Goal: Task Accomplishment & Management: Manage account settings

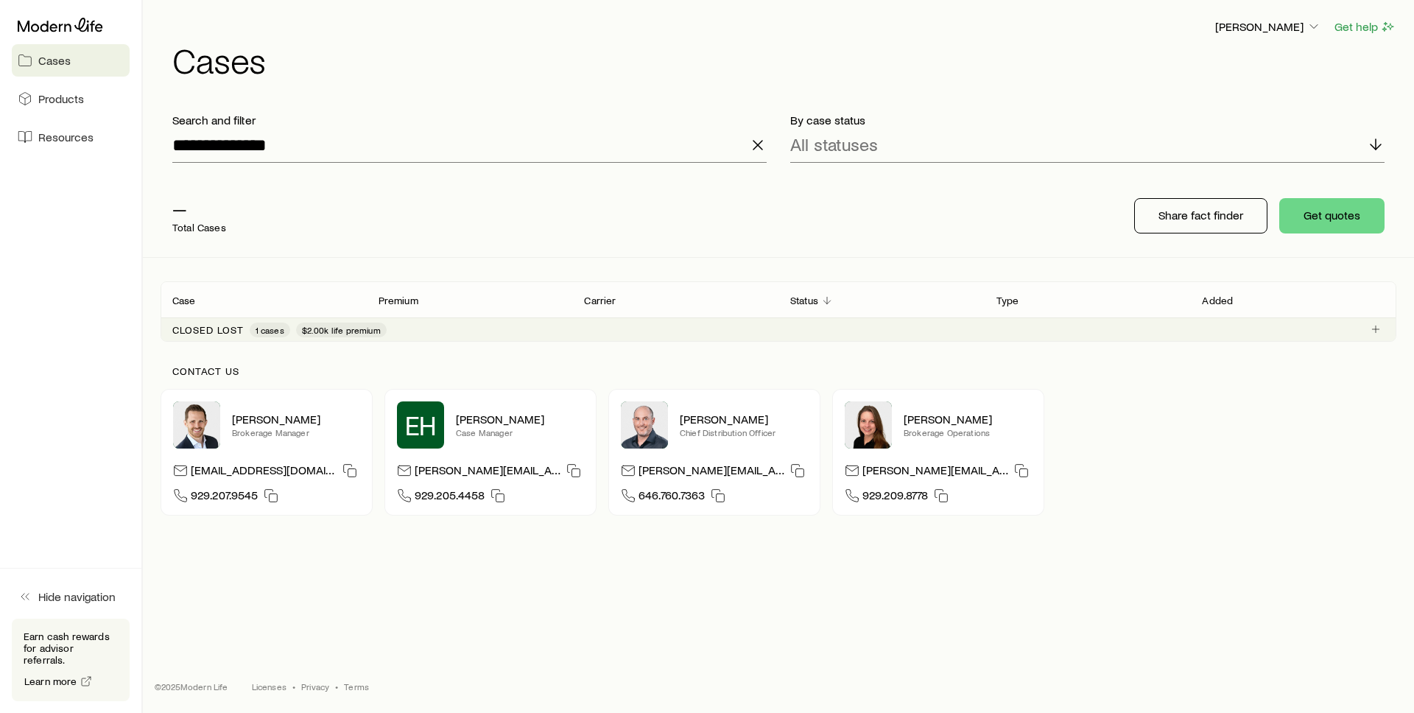
click at [756, 141] on icon "button" at bounding box center [758, 145] width 18 height 18
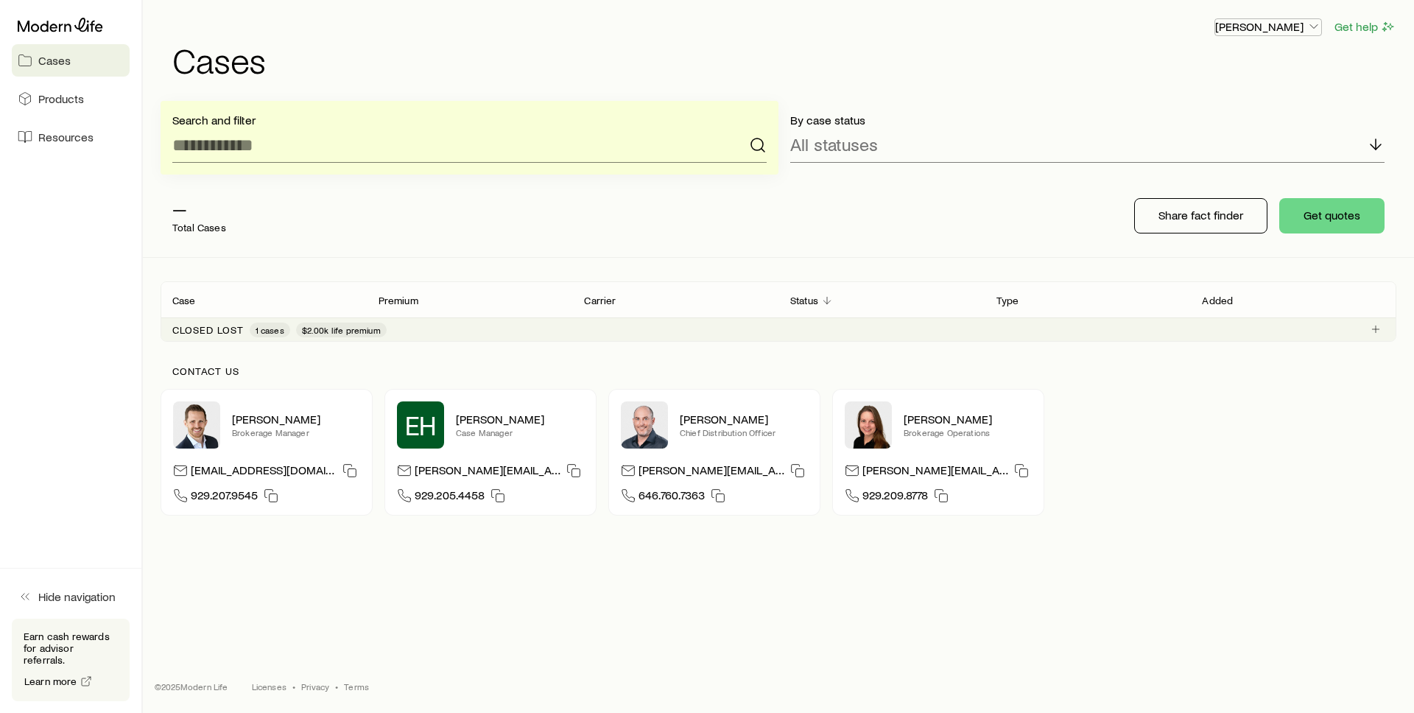
click at [1271, 31] on p "[PERSON_NAME]" at bounding box center [1268, 26] width 106 height 15
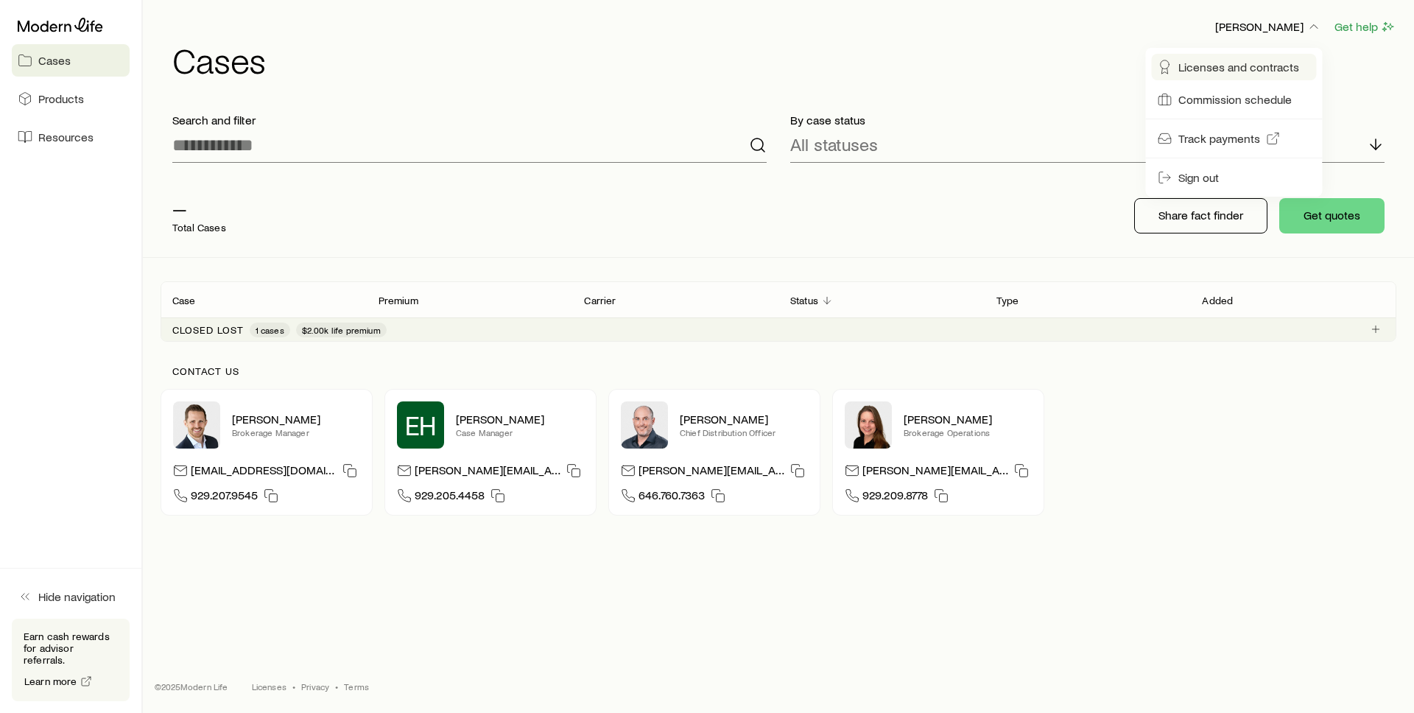
click at [1216, 60] on span "Licenses and contracts" at bounding box center [1238, 67] width 121 height 15
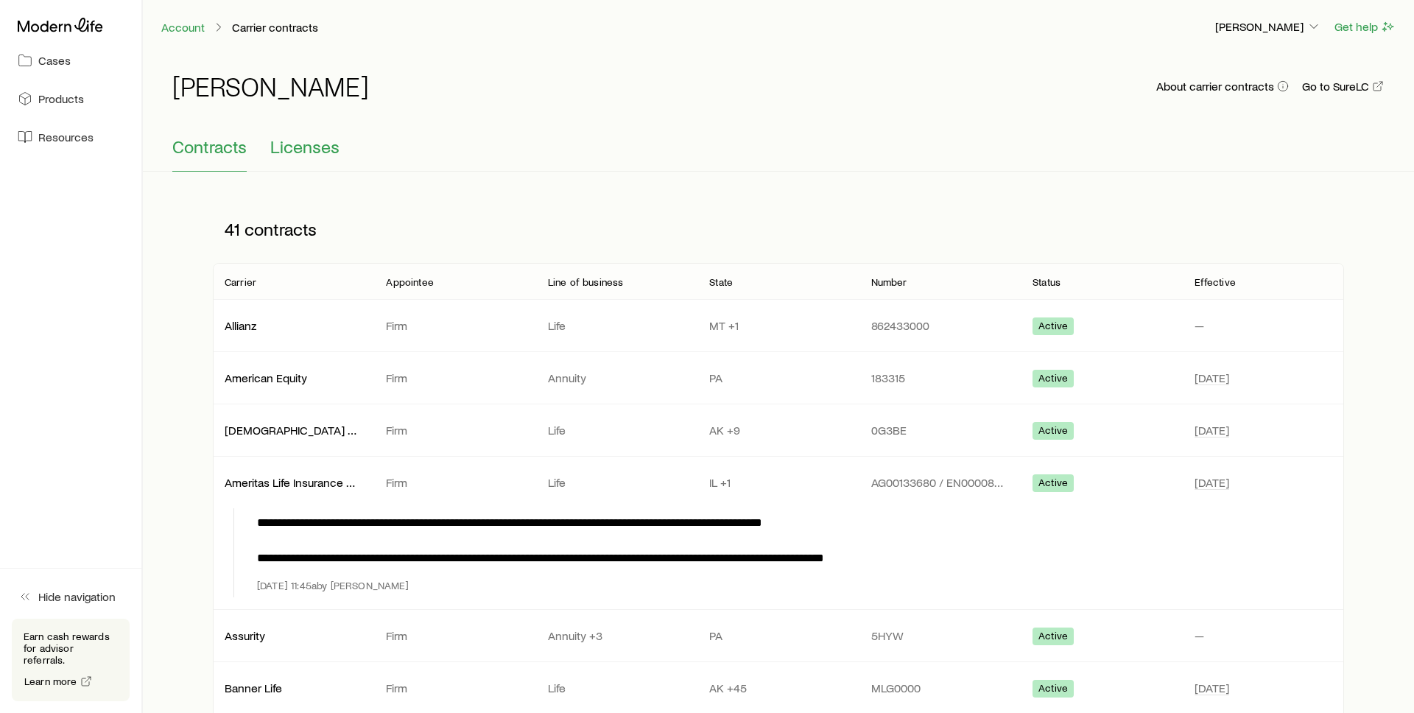
click at [292, 149] on span "Licenses" at bounding box center [304, 146] width 69 height 21
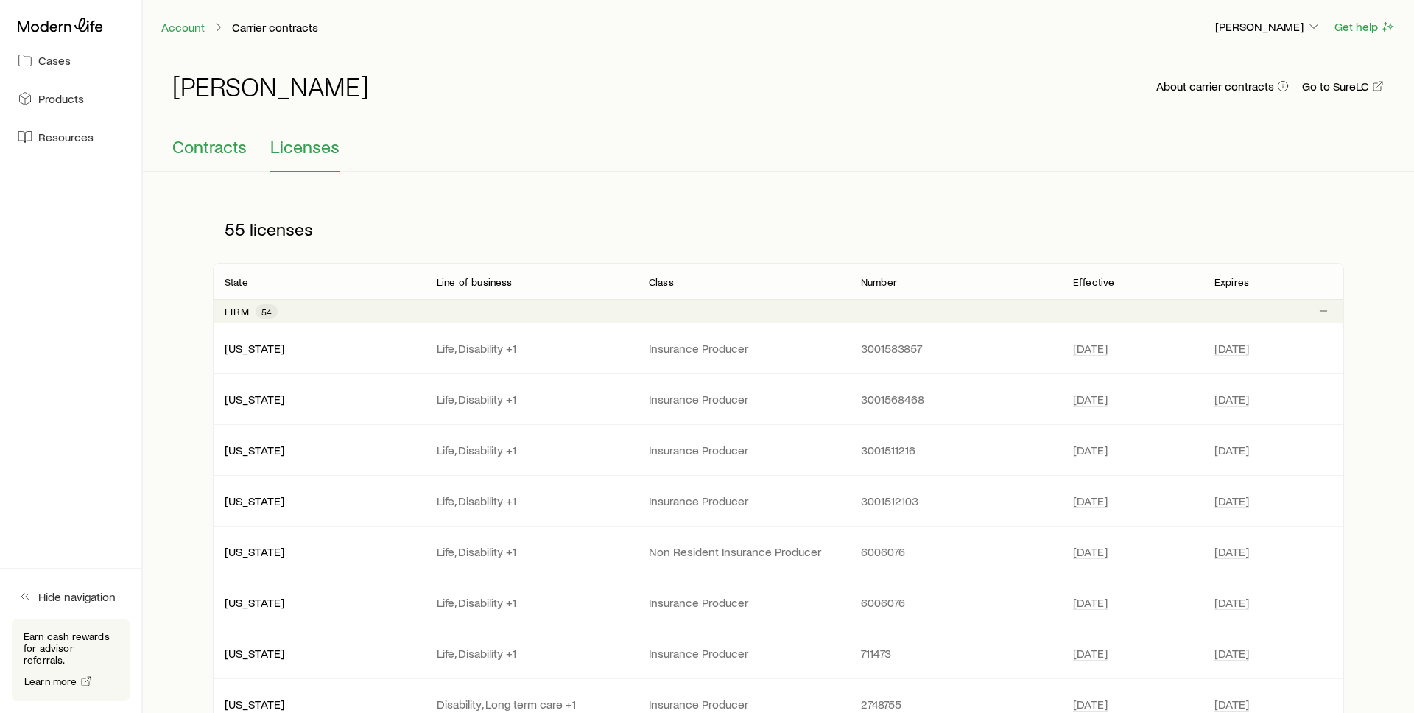
click at [197, 149] on span "Contracts" at bounding box center [209, 146] width 74 height 21
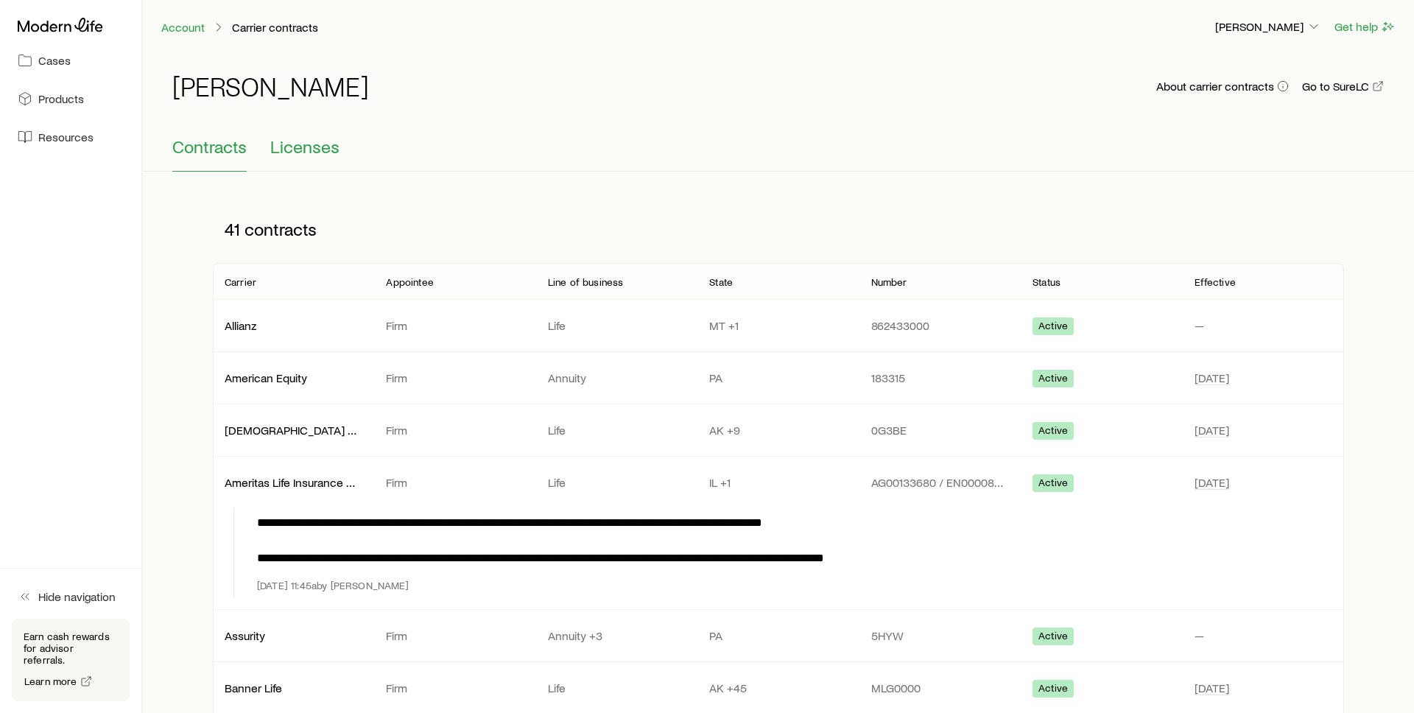
click at [295, 154] on span "Licenses" at bounding box center [304, 146] width 69 height 21
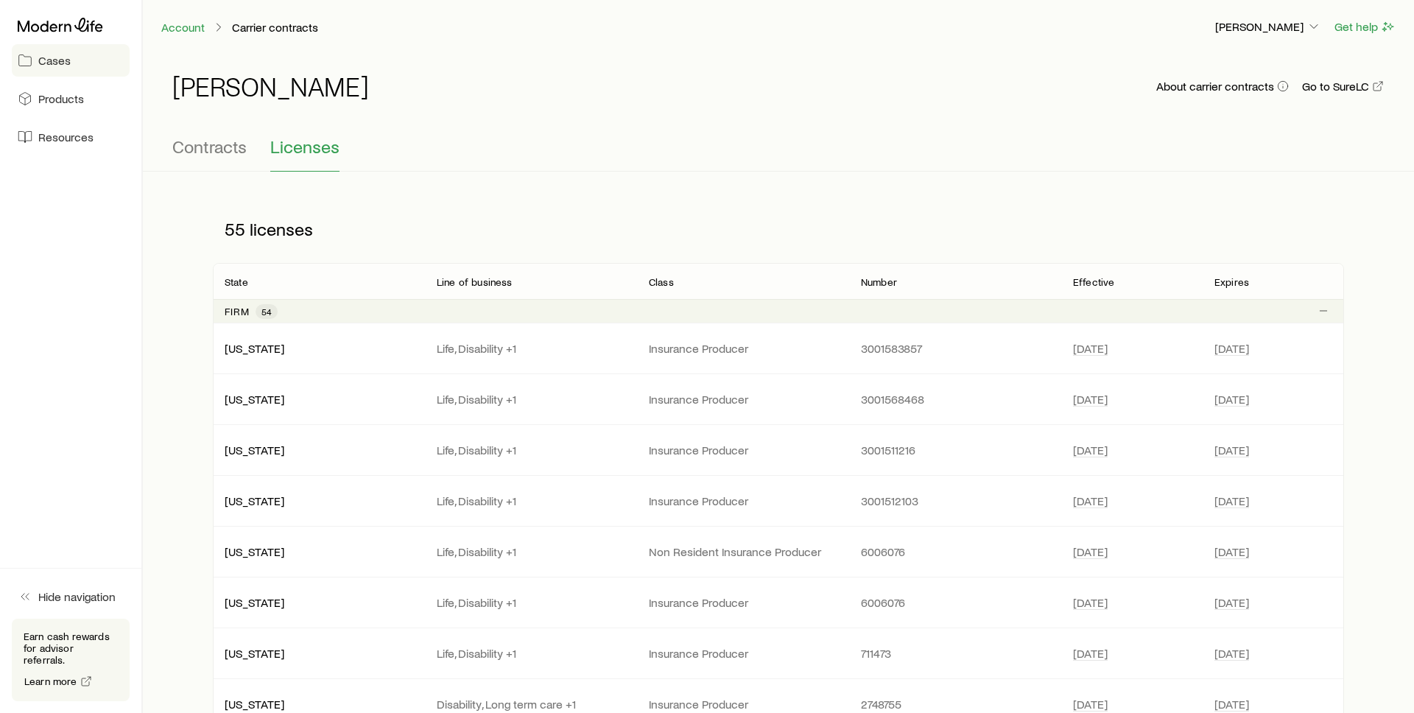
click at [81, 60] on link "Cases" at bounding box center [71, 60] width 118 height 32
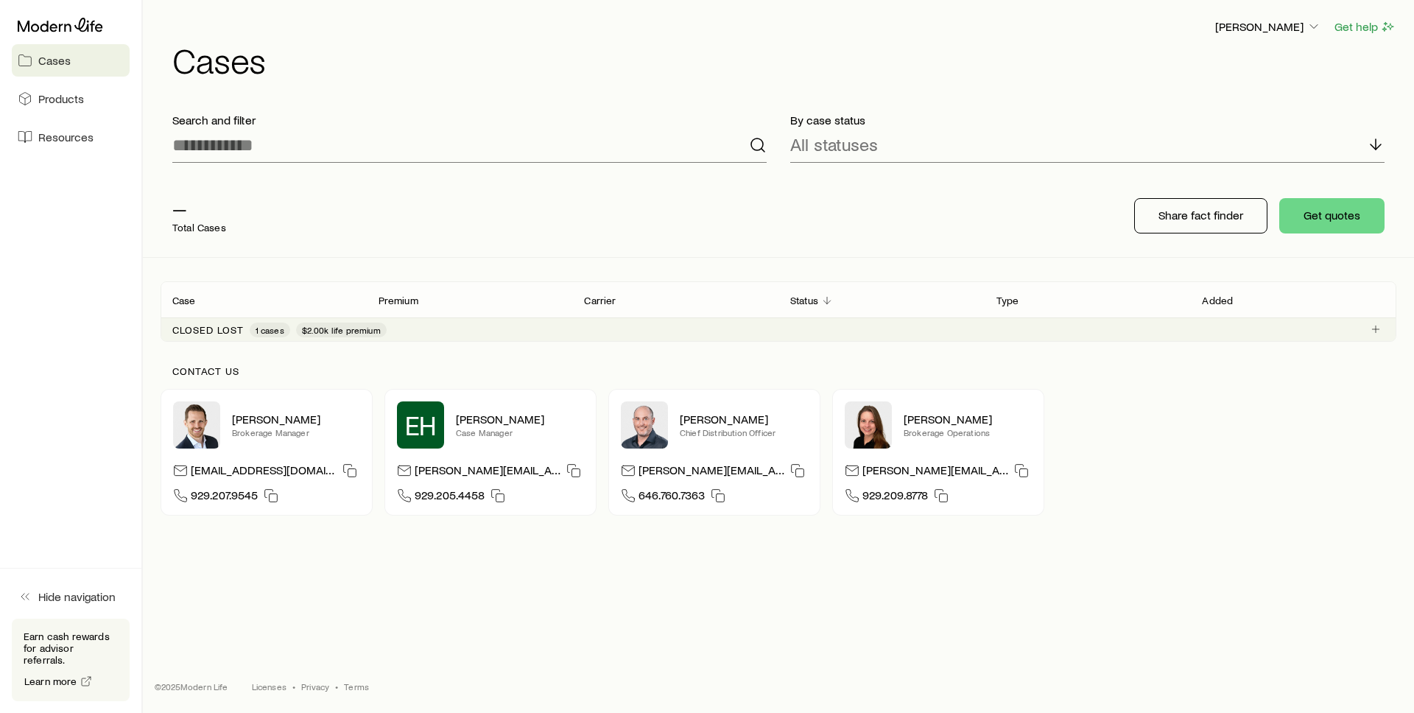
click at [443, 322] on div "Closed lost 1 cases $2.00k life premium" at bounding box center [779, 329] width 1236 height 24
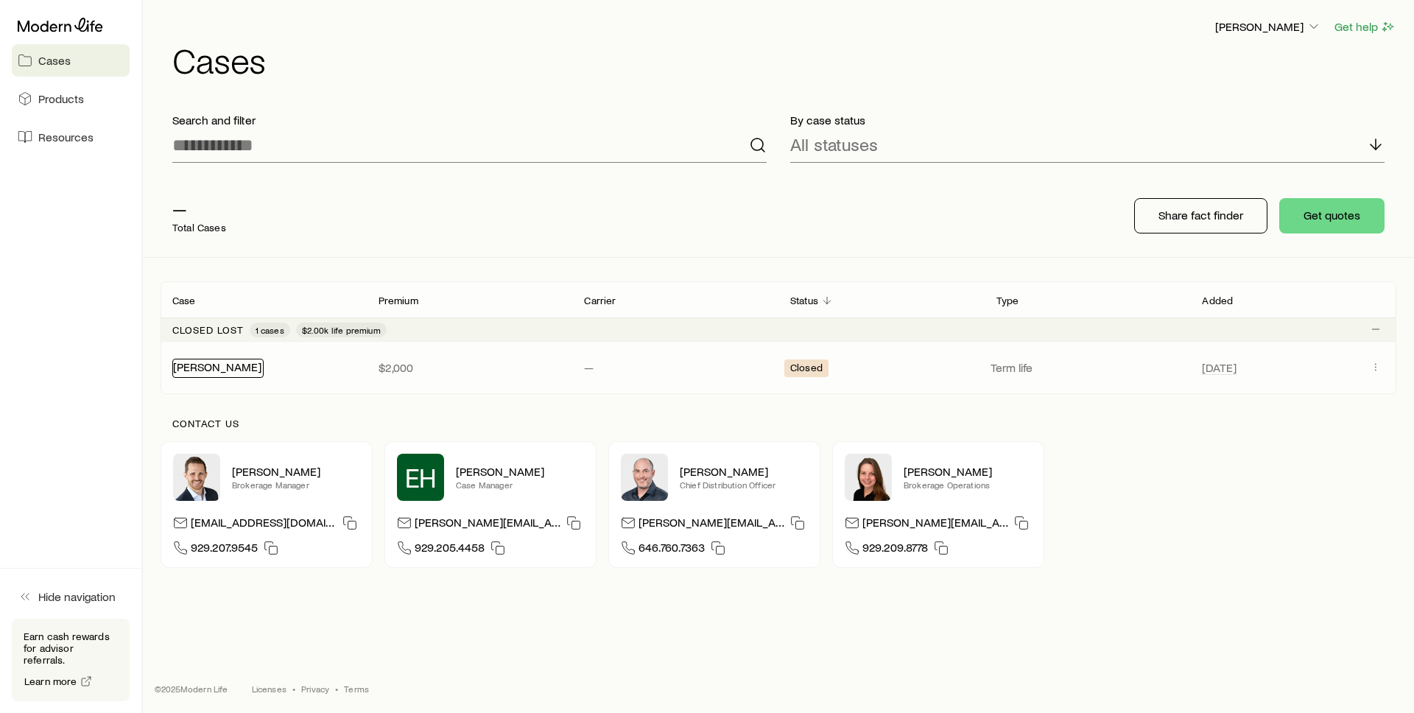
click at [210, 367] on link "[PERSON_NAME]" at bounding box center [217, 366] width 88 height 14
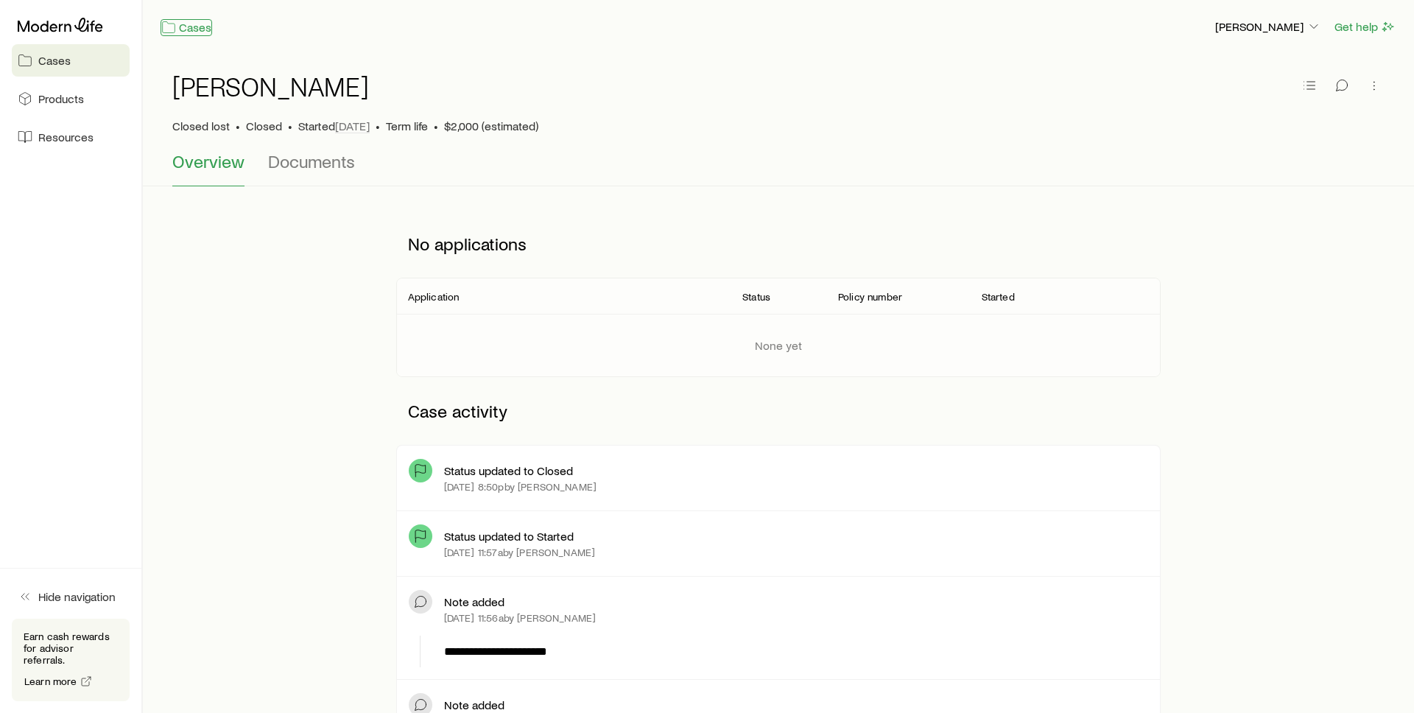
click at [191, 29] on link "Cases" at bounding box center [187, 27] width 52 height 17
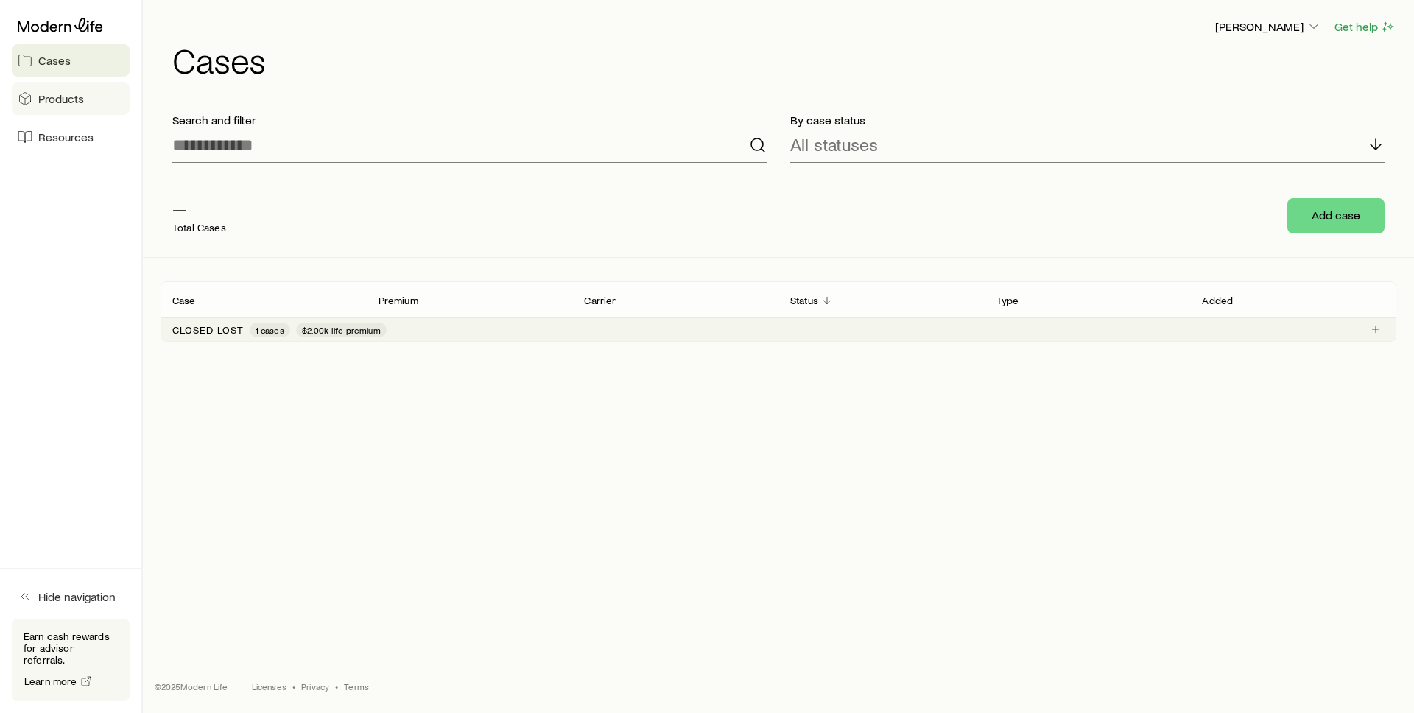
click at [90, 97] on link "Products" at bounding box center [71, 98] width 118 height 32
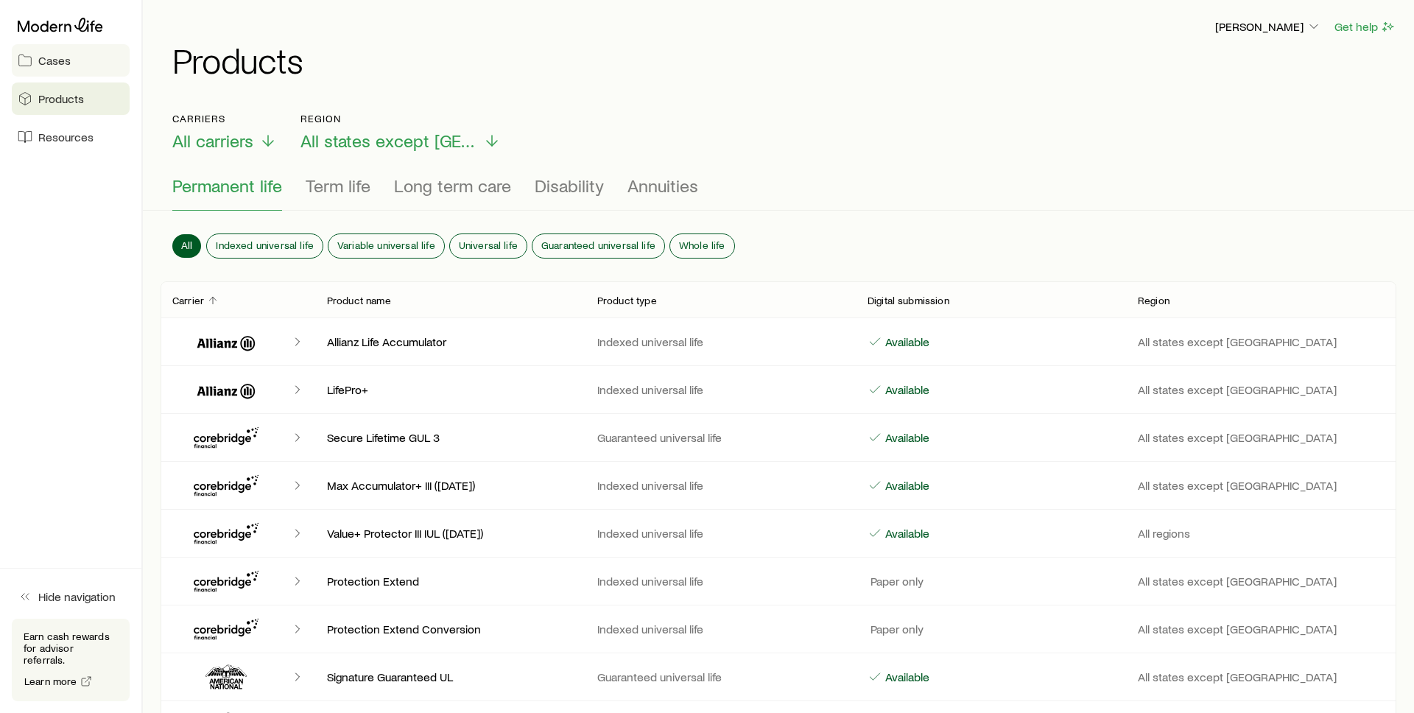
click at [54, 68] on link "Cases" at bounding box center [71, 60] width 118 height 32
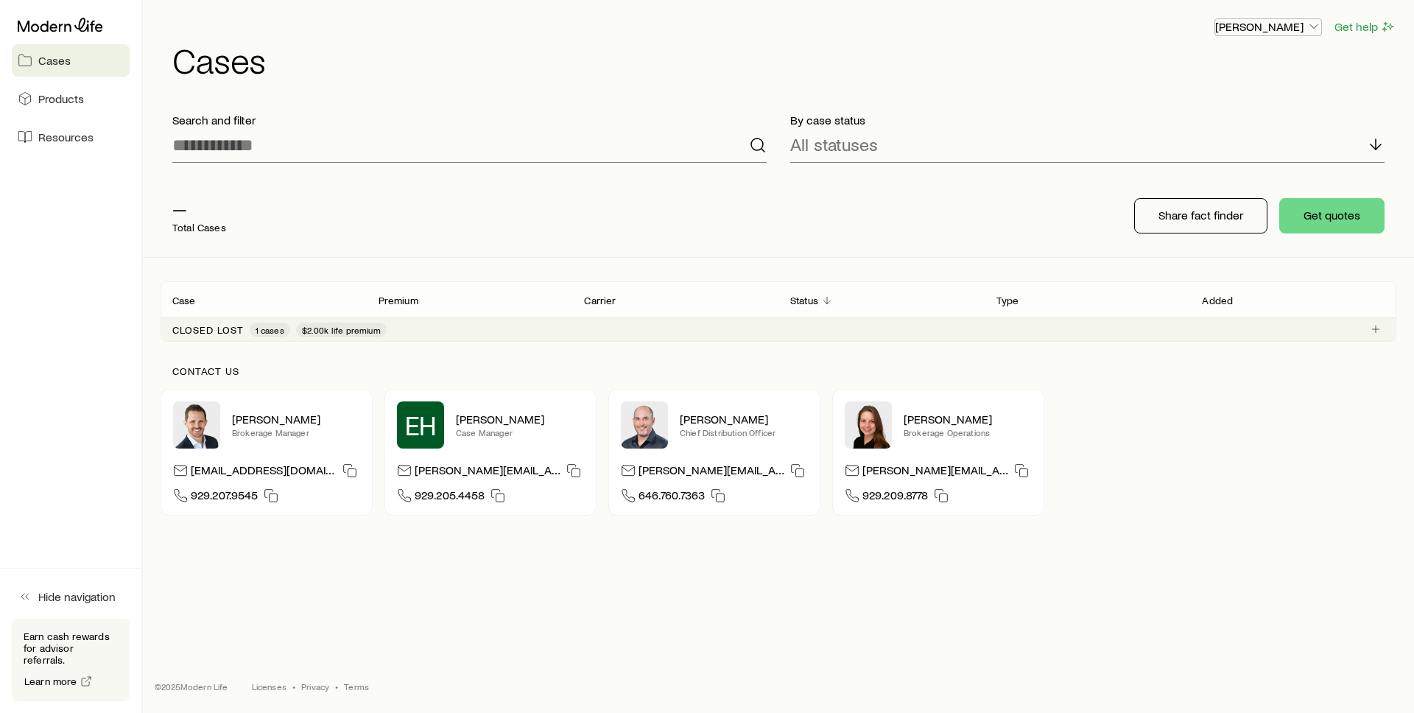
click at [1261, 26] on p "[PERSON_NAME]" at bounding box center [1268, 26] width 106 height 15
click at [1183, 175] on span "Sign out" at bounding box center [1198, 177] width 41 height 15
